Goal: Task Accomplishment & Management: Complete application form

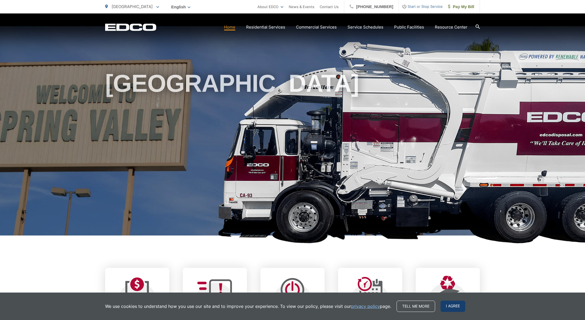
click at [445, 306] on span "I agree" at bounding box center [452, 306] width 25 height 11
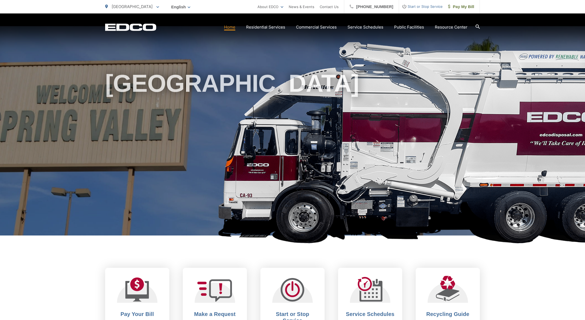
scroll to position [89, 0]
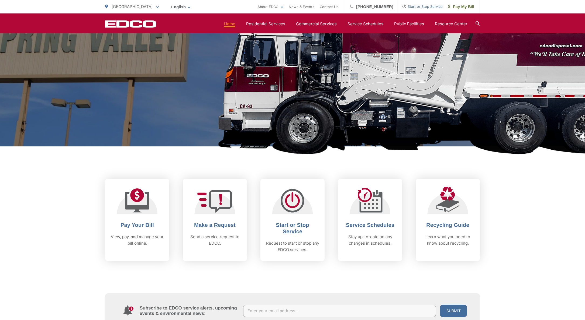
click at [289, 221] on span "Start or Stop Service Request to start or stop any EDCO services." at bounding box center [292, 220] width 64 height 82
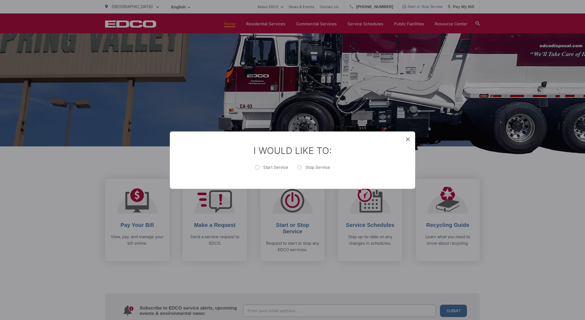
click at [257, 167] on label "Start Service" at bounding box center [271, 170] width 33 height 11
radio input "true"
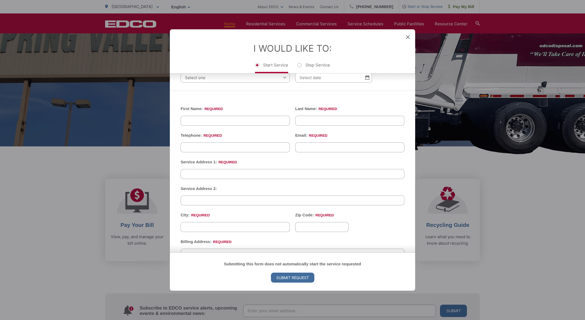
scroll to position [120, 0]
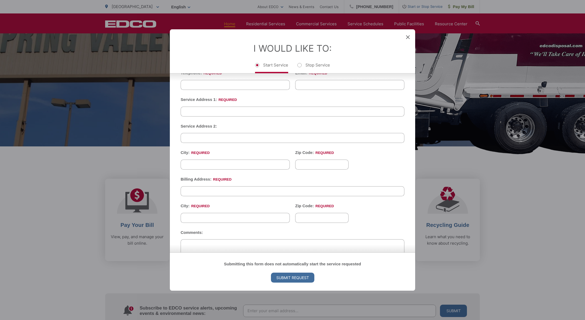
click at [407, 36] on icon at bounding box center [408, 37] width 4 height 4
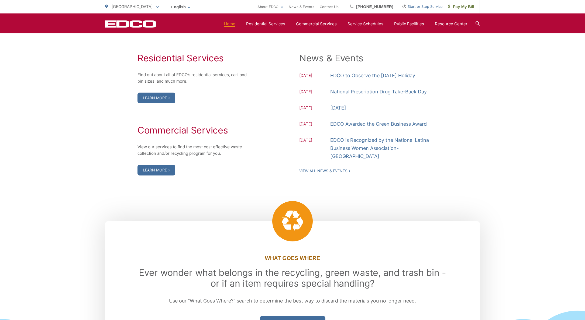
scroll to position [483, 0]
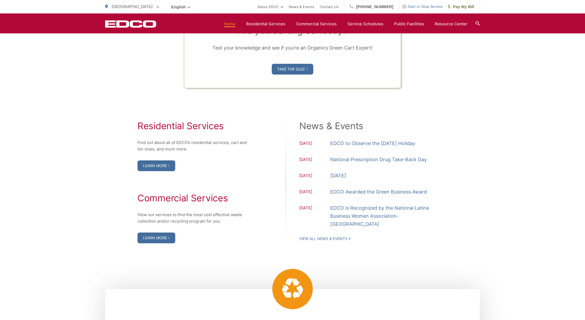
click at [452, 217] on div "Residential Services Find out about all of [PERSON_NAME]’s residential services…" at bounding box center [292, 182] width 375 height 123
click at [106, 105] on div "Residential Services Find out about all of [PERSON_NAME]’s residential services…" at bounding box center [292, 182] width 375 height 188
